Goal: Transaction & Acquisition: Purchase product/service

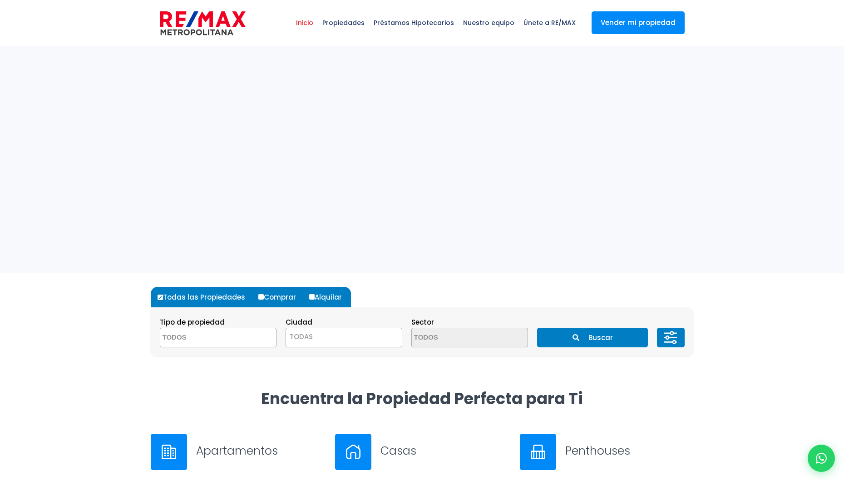
select select
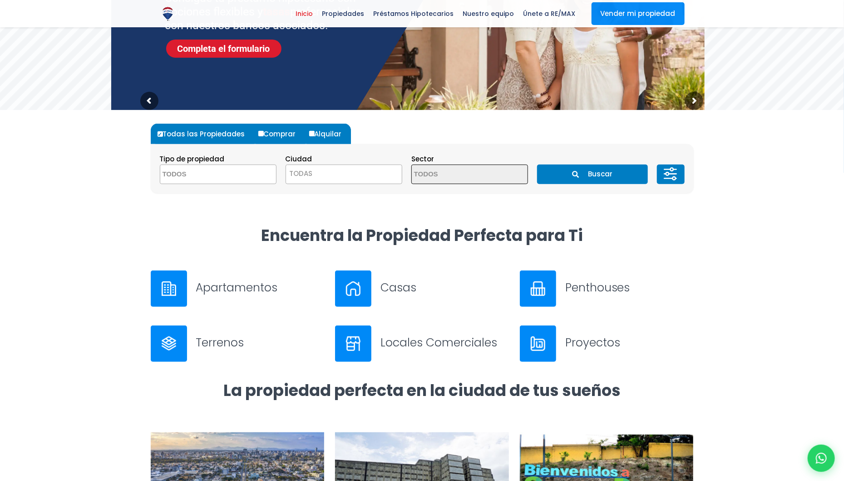
scroll to position [182, 0]
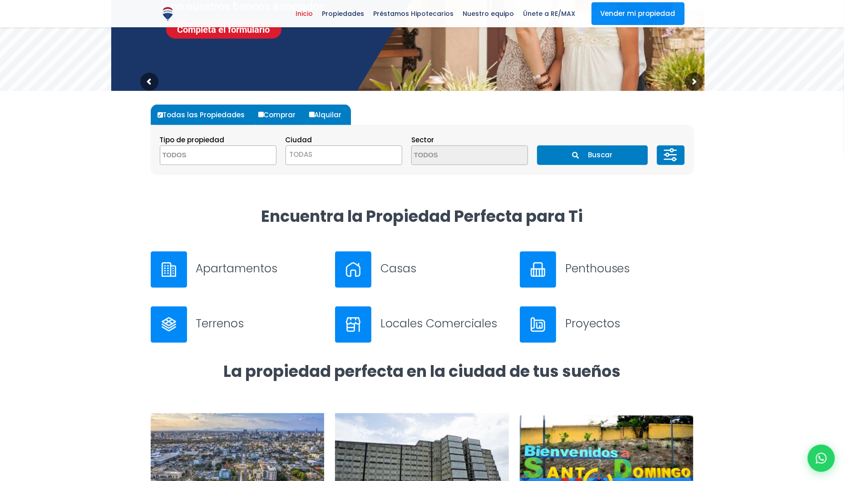
click at [258, 116] on input "Comprar" at bounding box center [260, 114] width 5 height 5
radio input "true"
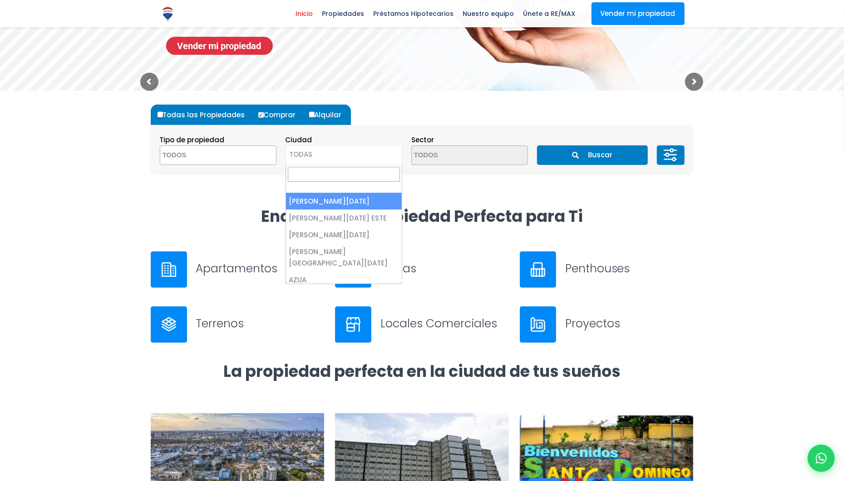
click at [315, 154] on span "TODAS" at bounding box center [344, 154] width 116 height 13
select select "1"
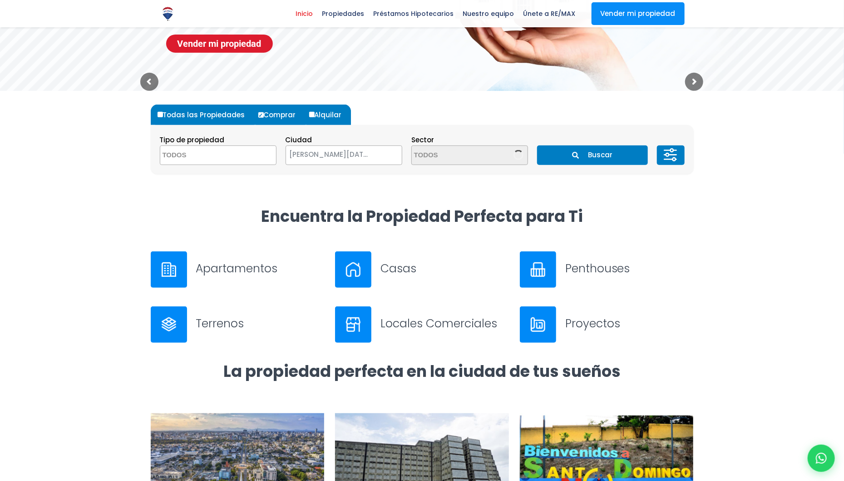
click at [437, 154] on textarea "Search" at bounding box center [456, 156] width 88 height 20
type textarea "caci"
click at [441, 201] on li "LOS CACICAZGOS" at bounding box center [470, 206] width 116 height 17
select select "61"
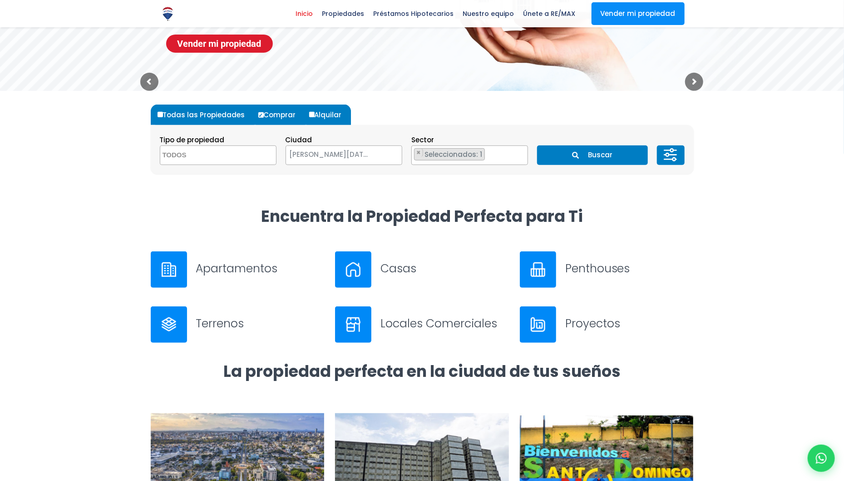
click at [593, 158] on button "Buscar" at bounding box center [592, 155] width 111 height 20
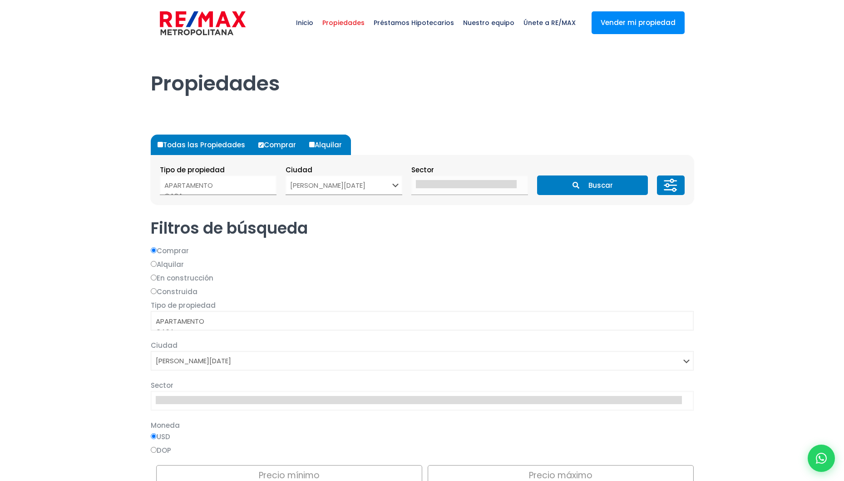
select select
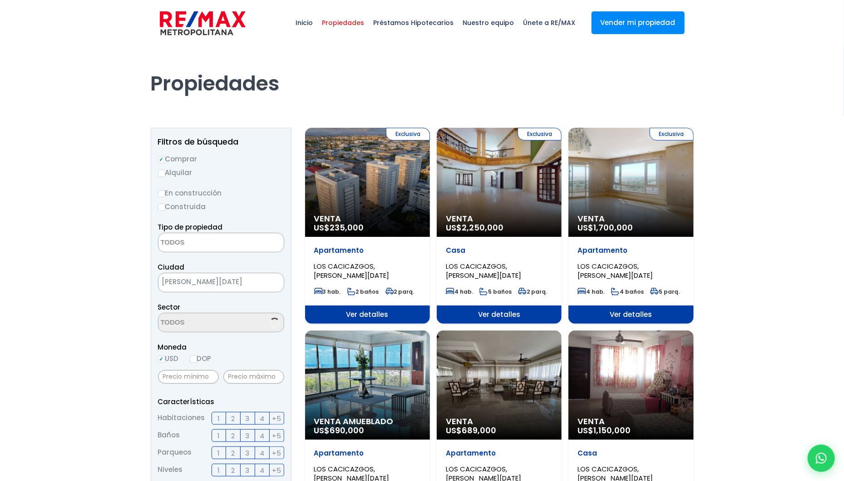
select select "61"
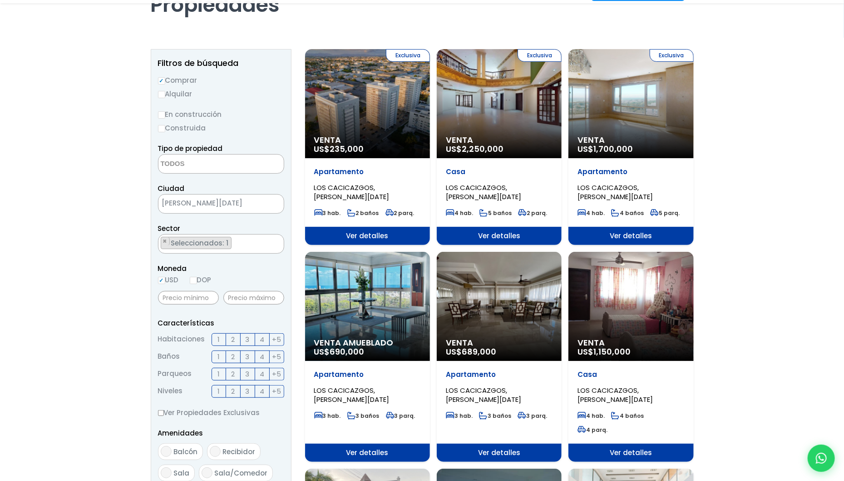
scroll to position [91, 0]
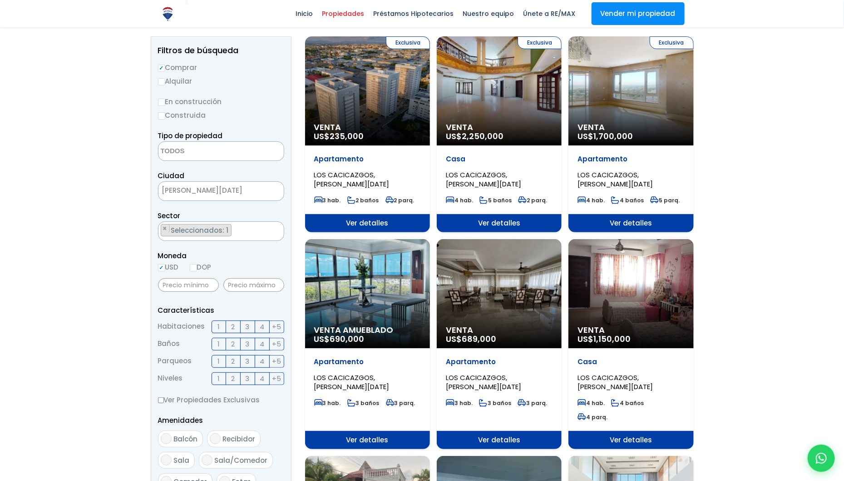
click at [246, 364] on span "3" at bounding box center [248, 360] width 4 height 11
click at [0, 0] on input "3" at bounding box center [0, 0] width 0 height 0
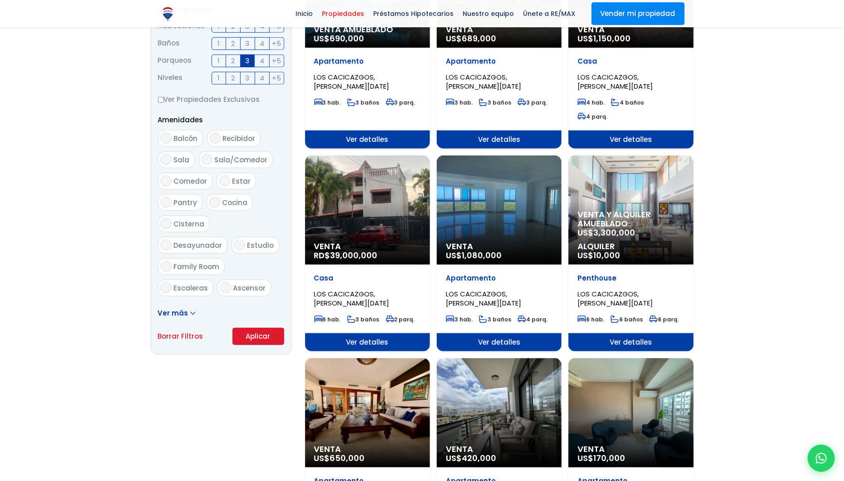
scroll to position [409, 0]
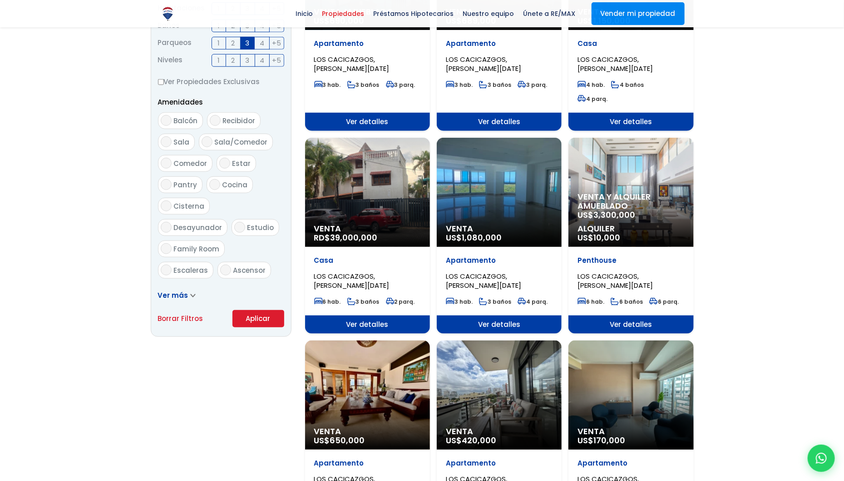
click at [257, 318] on button "Aplicar" at bounding box center [259, 318] width 52 height 17
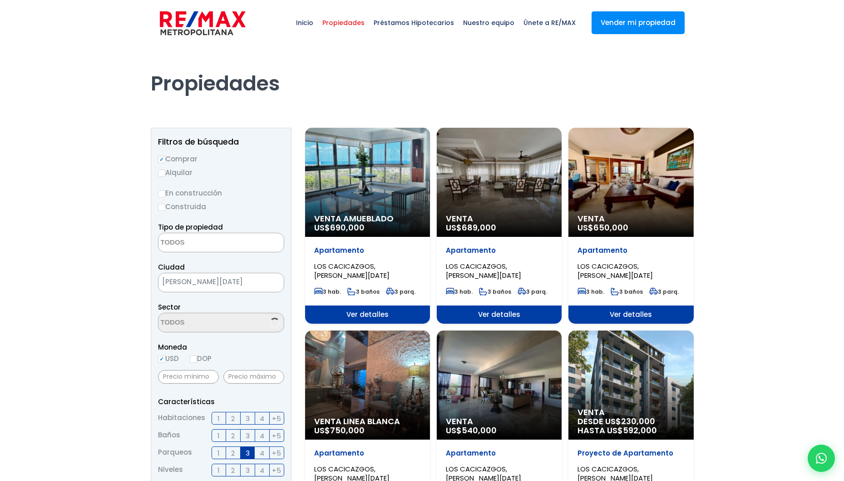
select select
select select "61"
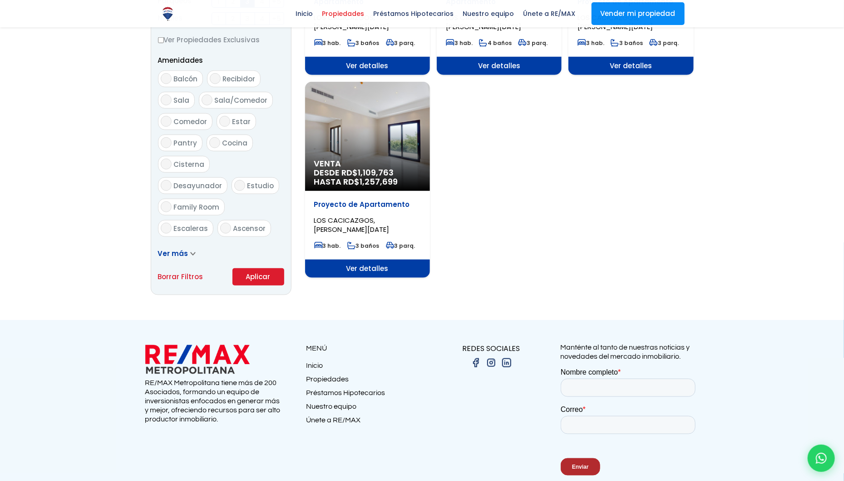
scroll to position [454, 0]
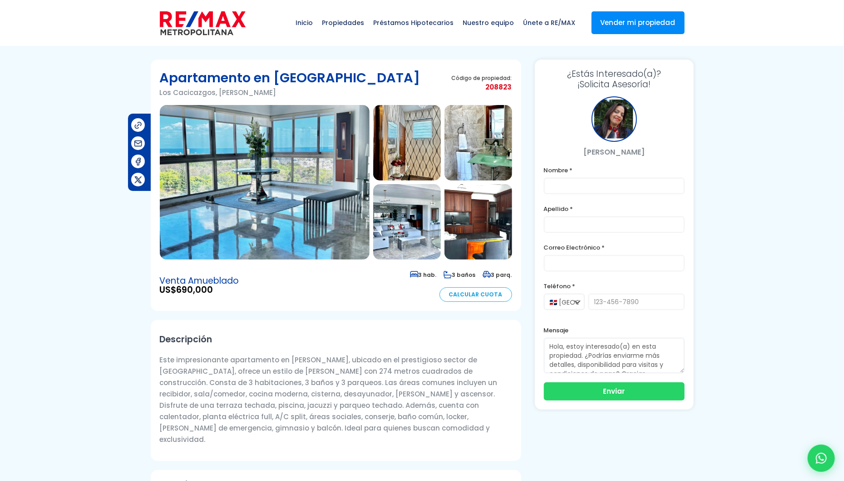
click at [411, 214] on img at bounding box center [407, 221] width 68 height 75
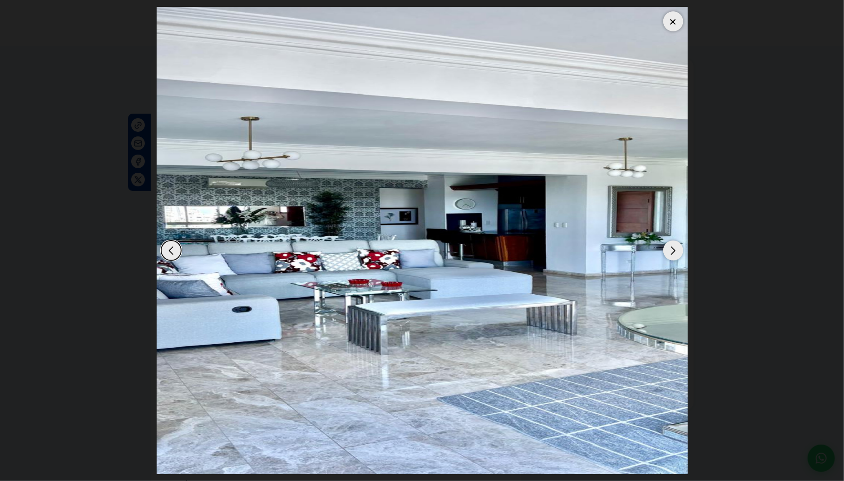
click at [671, 247] on div "Next slide" at bounding box center [674, 250] width 20 height 20
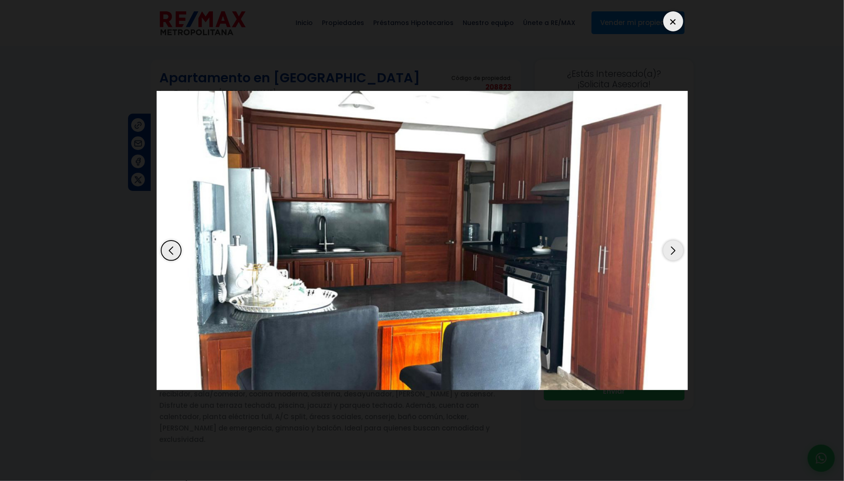
click at [671, 247] on div "Next slide" at bounding box center [674, 250] width 20 height 20
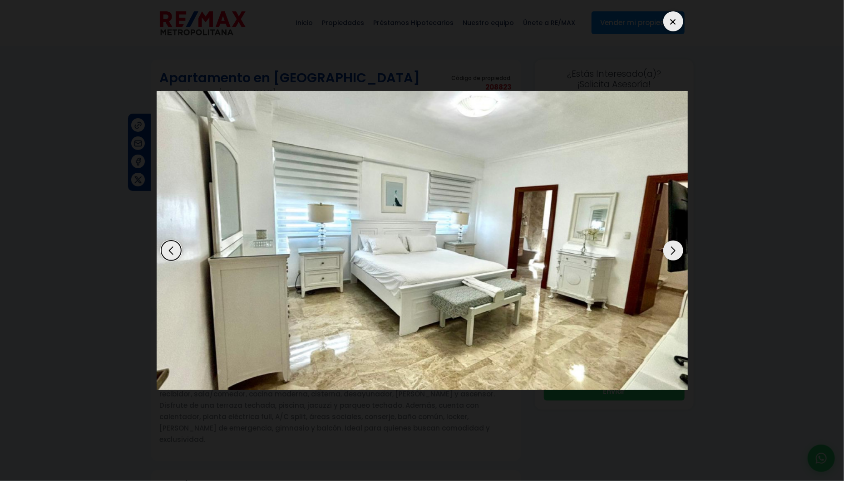
click at [671, 247] on div "Next slide" at bounding box center [674, 250] width 20 height 20
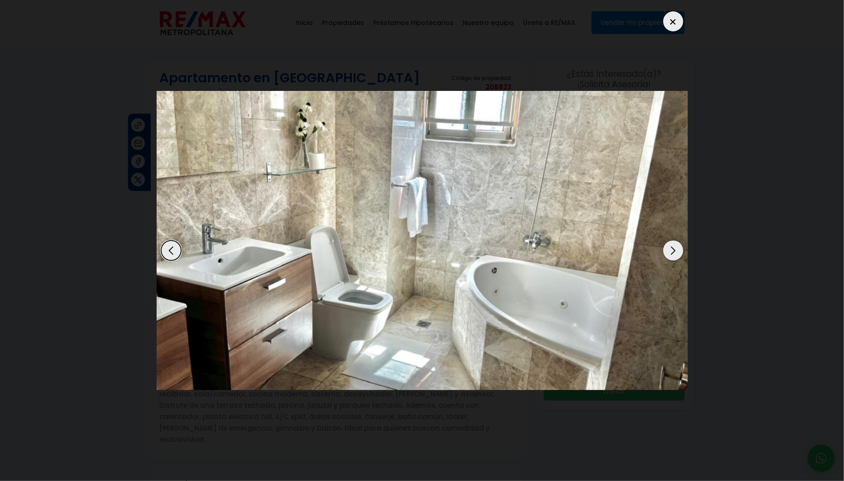
click at [671, 247] on div "Next slide" at bounding box center [674, 250] width 20 height 20
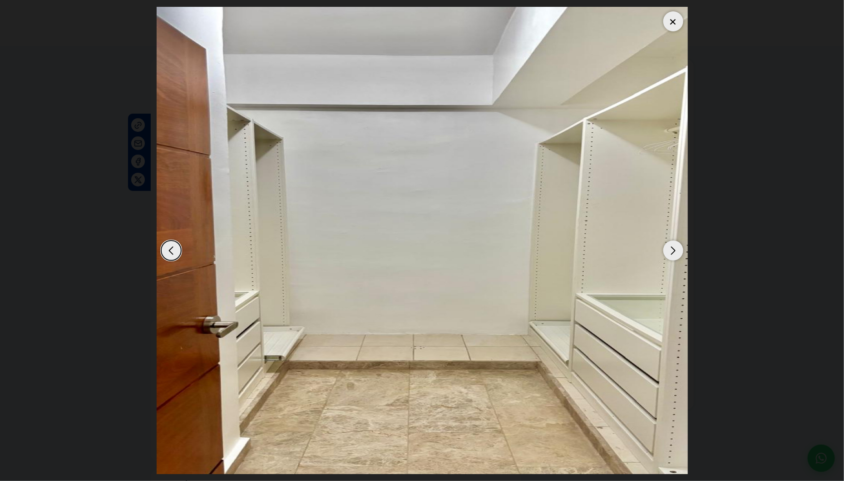
click at [671, 247] on div "Next slide" at bounding box center [674, 250] width 20 height 20
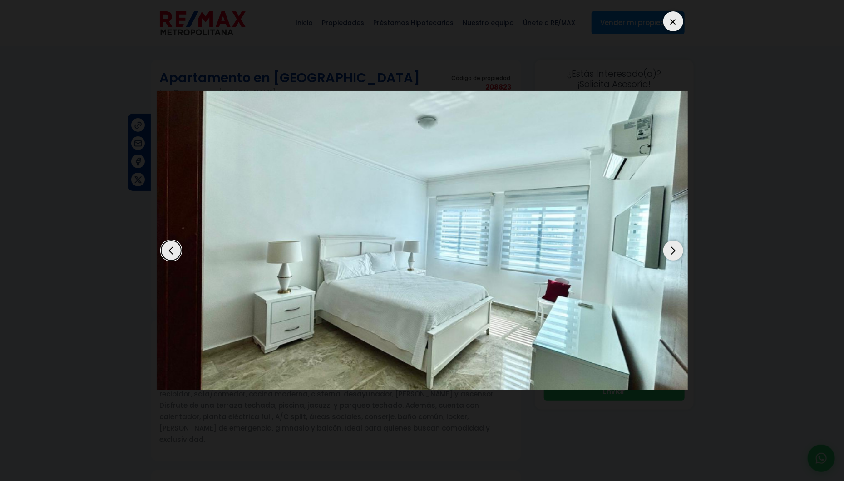
click at [671, 247] on div "Next slide" at bounding box center [674, 250] width 20 height 20
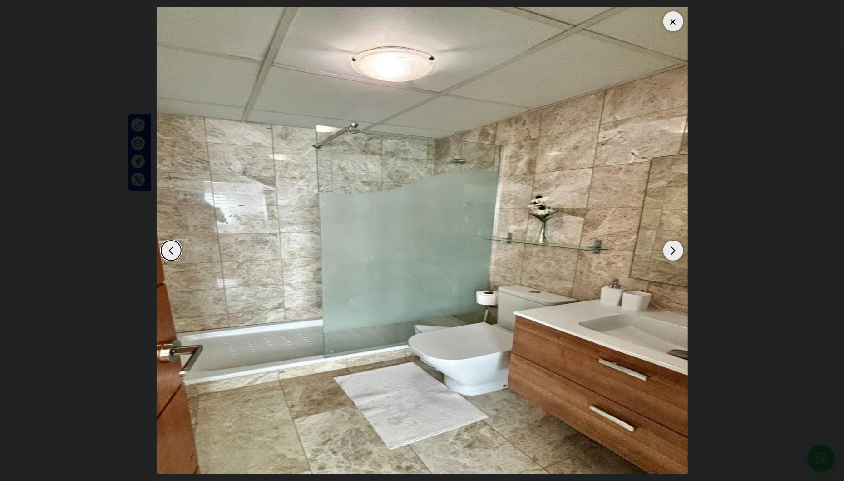
click at [671, 247] on div "Next slide" at bounding box center [674, 250] width 20 height 20
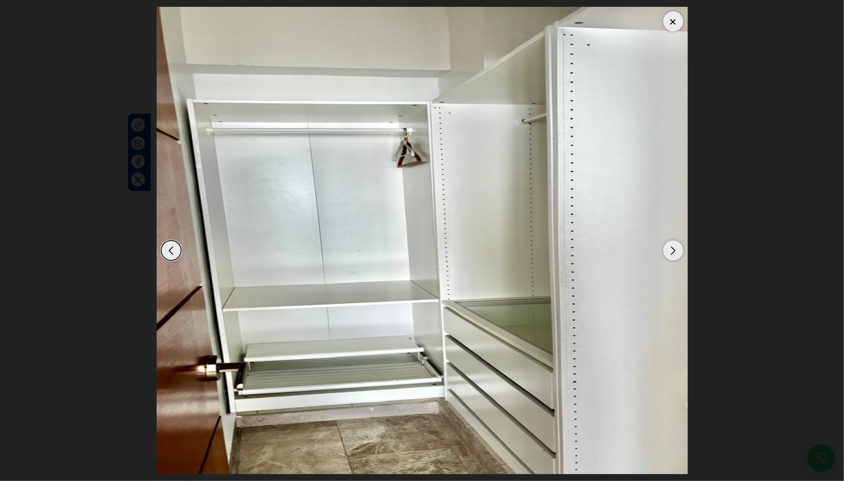
click at [671, 247] on div "Next slide" at bounding box center [674, 250] width 20 height 20
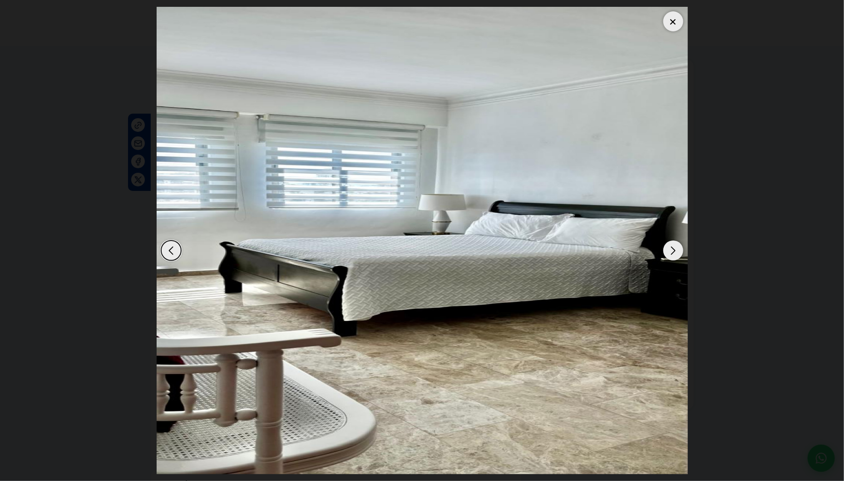
click at [671, 247] on div "Next slide" at bounding box center [674, 250] width 20 height 20
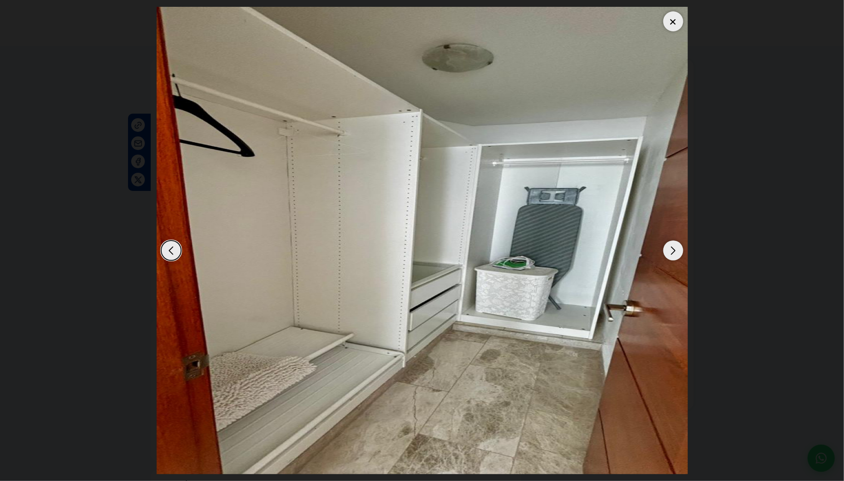
click at [671, 247] on div "Next slide" at bounding box center [674, 250] width 20 height 20
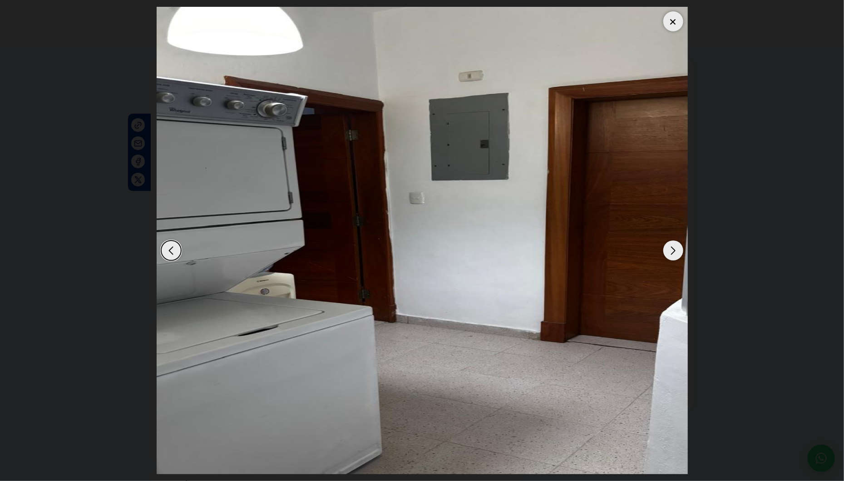
click at [671, 247] on div "Next slide" at bounding box center [674, 250] width 20 height 20
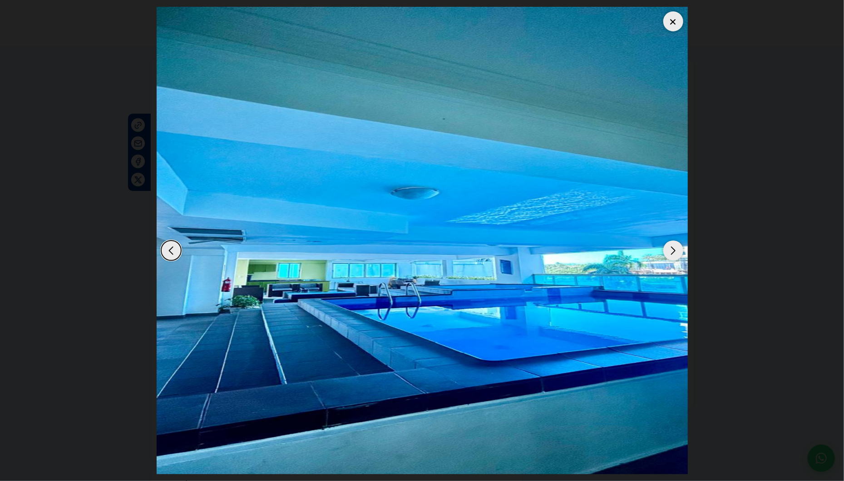
click at [669, 20] on div at bounding box center [674, 21] width 20 height 20
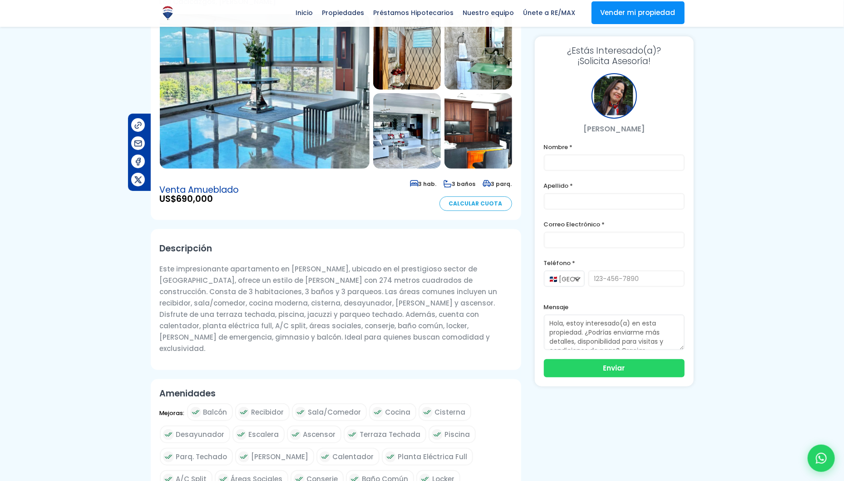
scroll to position [91, 0]
